Goal: Task Accomplishment & Management: Use online tool/utility

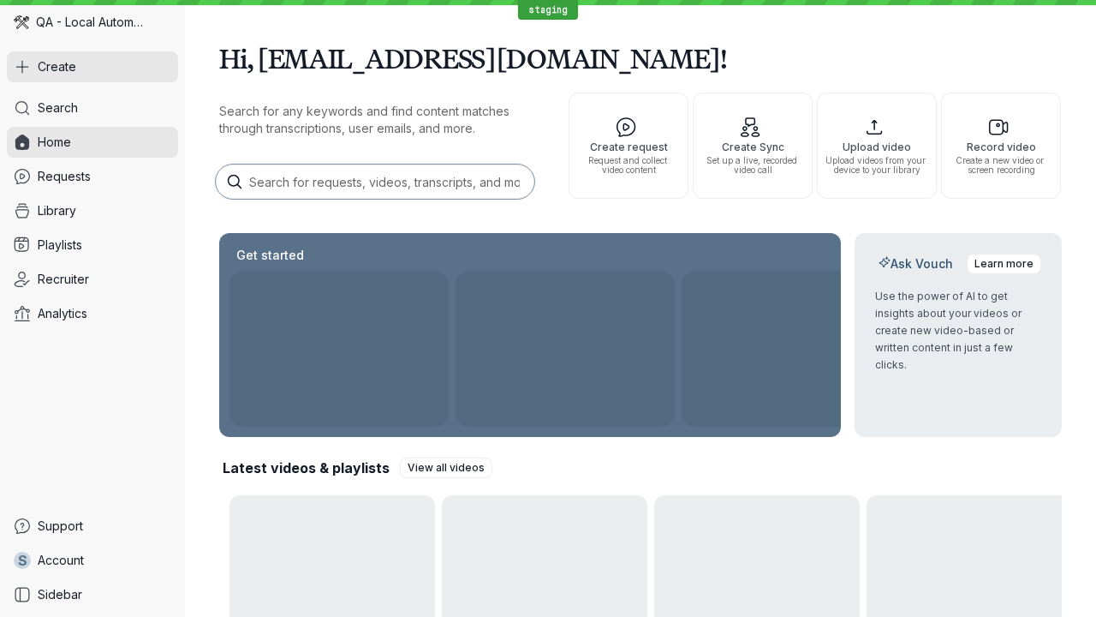
click at [92, 67] on button "Create" at bounding box center [92, 66] width 171 height 31
